Goal: Use online tool/utility: Utilize a website feature to perform a specific function

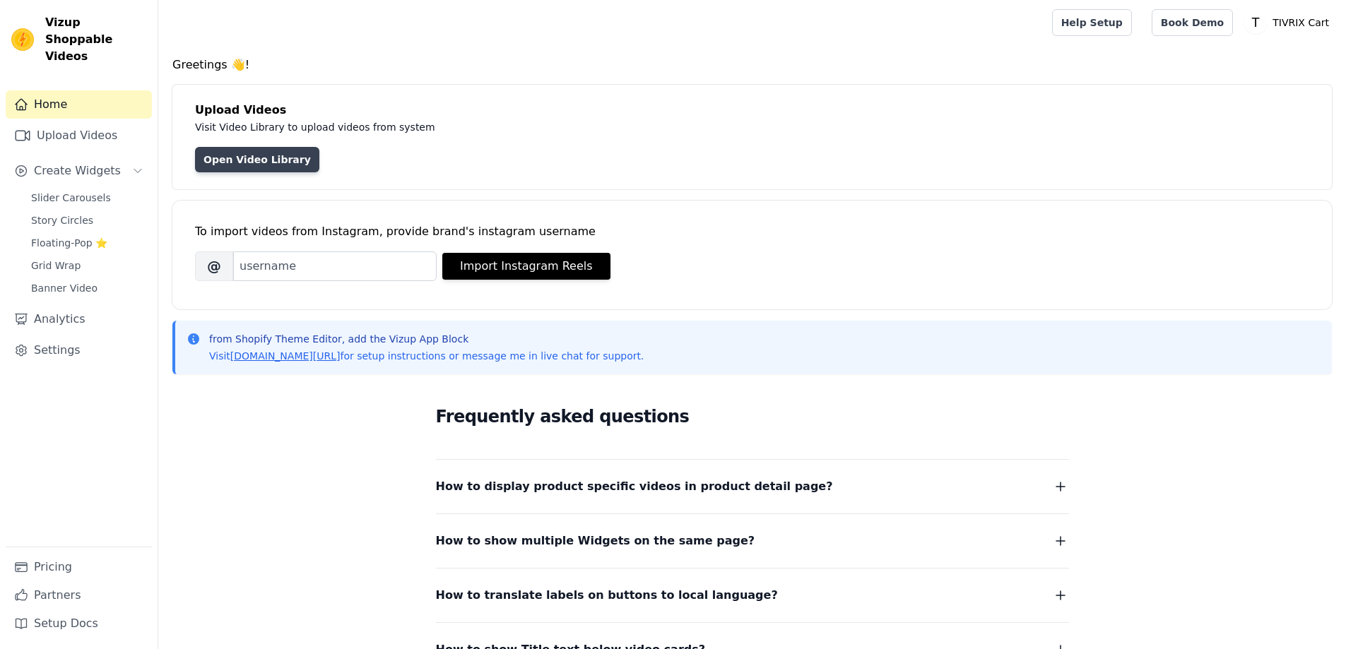
click at [242, 165] on link "Open Video Library" at bounding box center [257, 159] width 124 height 25
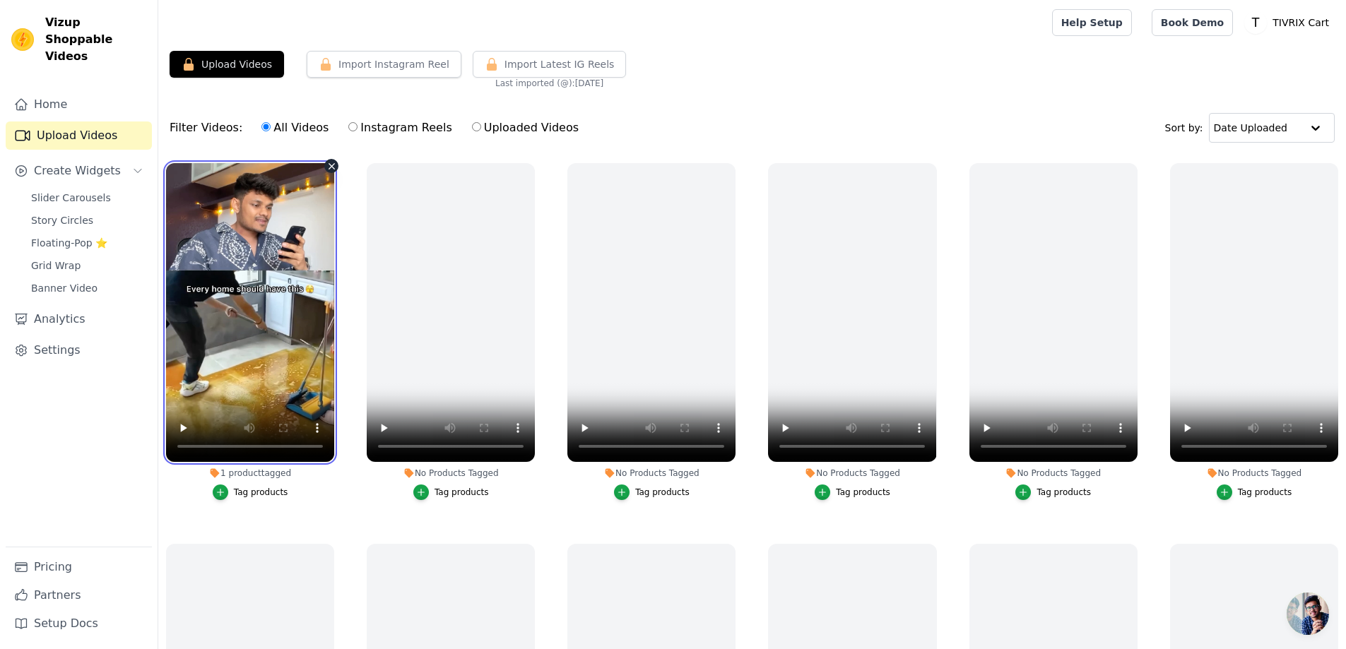
click at [242, 322] on video at bounding box center [250, 312] width 168 height 299
click at [245, 343] on video at bounding box center [250, 312] width 168 height 299
click at [245, 349] on video at bounding box center [250, 312] width 168 height 299
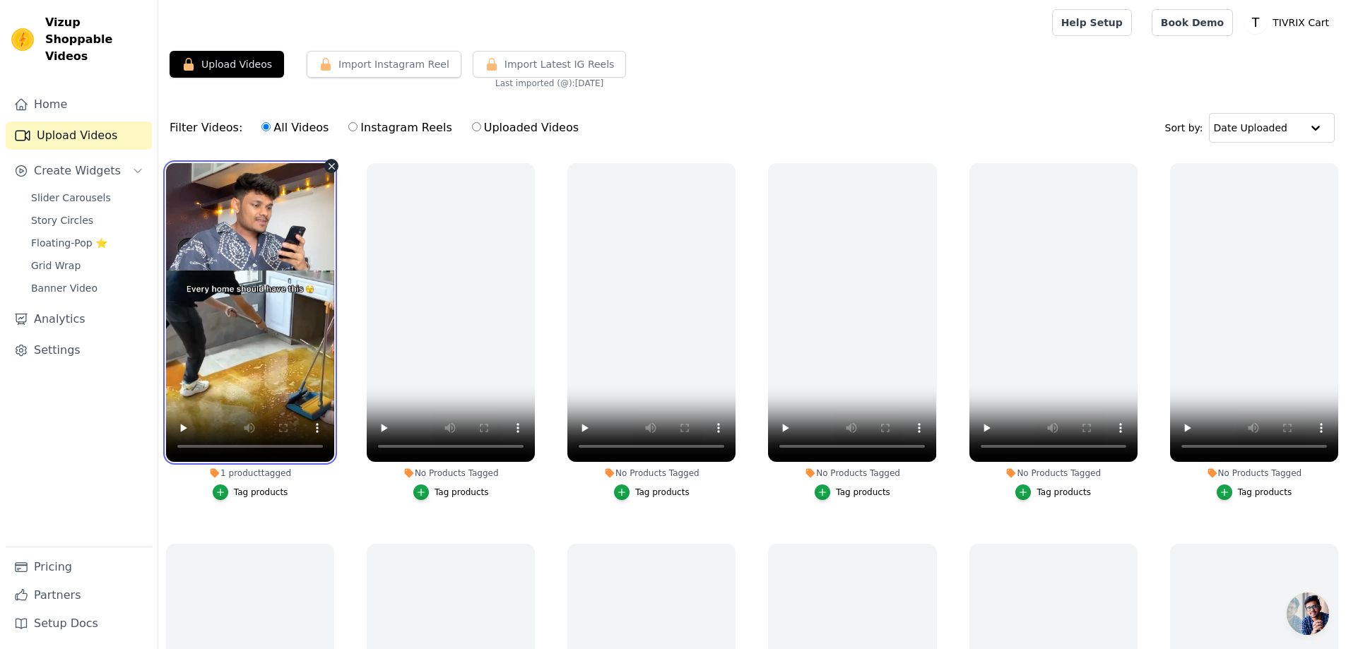
click at [245, 349] on video at bounding box center [250, 312] width 168 height 299
drag, startPoint x: 245, startPoint y: 349, endPoint x: 240, endPoint y: 336, distance: 13.6
click at [240, 336] on video at bounding box center [250, 312] width 168 height 299
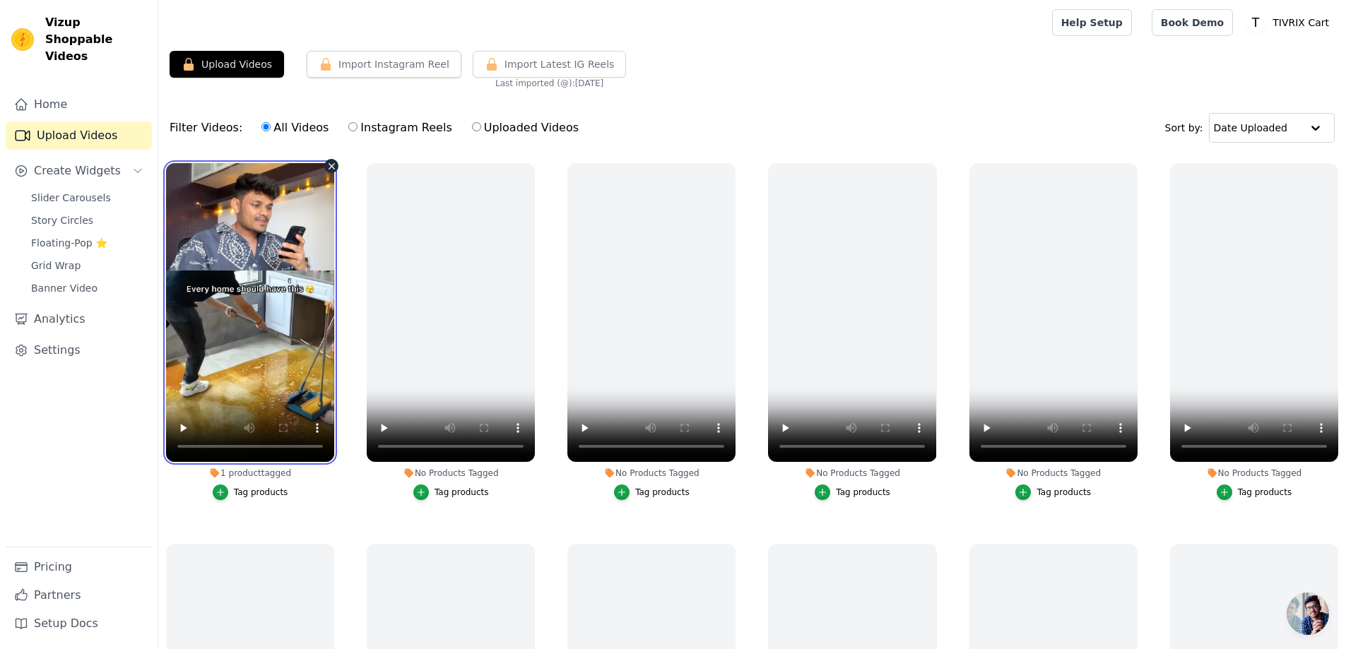
click at [240, 336] on video at bounding box center [250, 312] width 168 height 299
click at [239, 336] on video at bounding box center [250, 312] width 168 height 299
